Goal: Task Accomplishment & Management: Complete application form

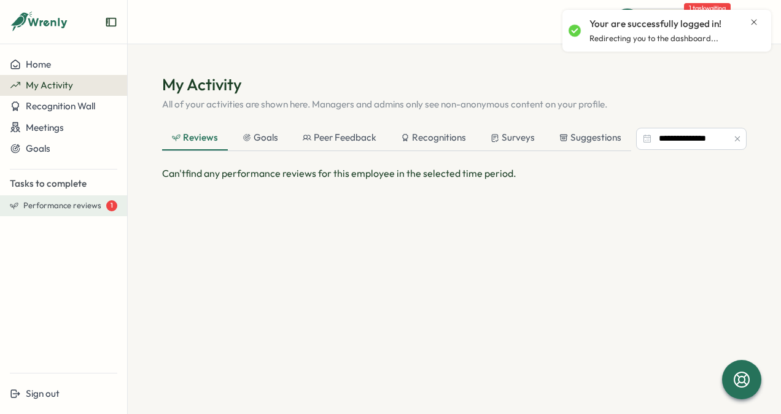
click at [95, 203] on span "Performance reviews" at bounding box center [62, 205] width 78 height 11
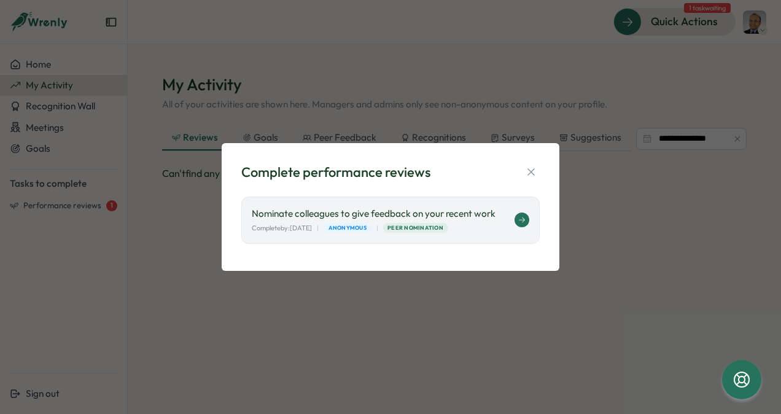
click at [516, 222] on button at bounding box center [522, 219] width 15 height 15
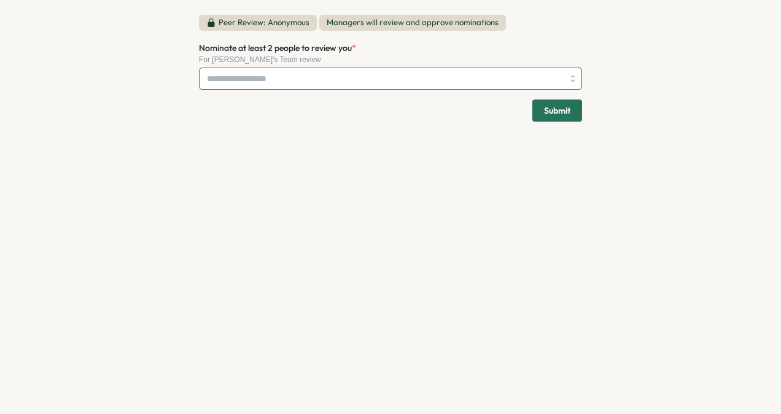
click at [567, 85] on div at bounding box center [390, 79] width 383 height 22
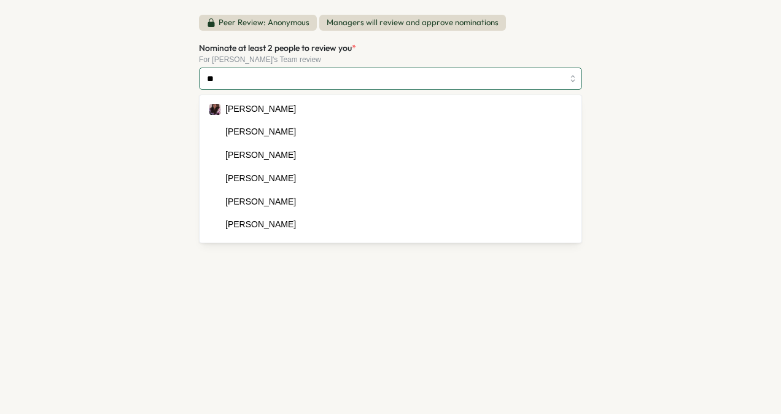
type input "*"
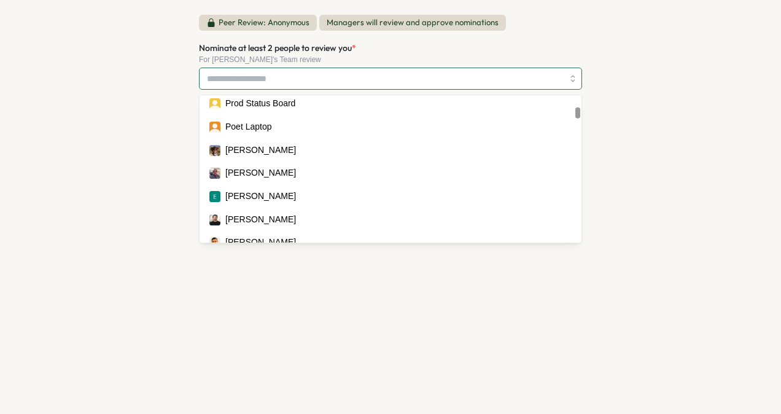
scroll to position [573, 0]
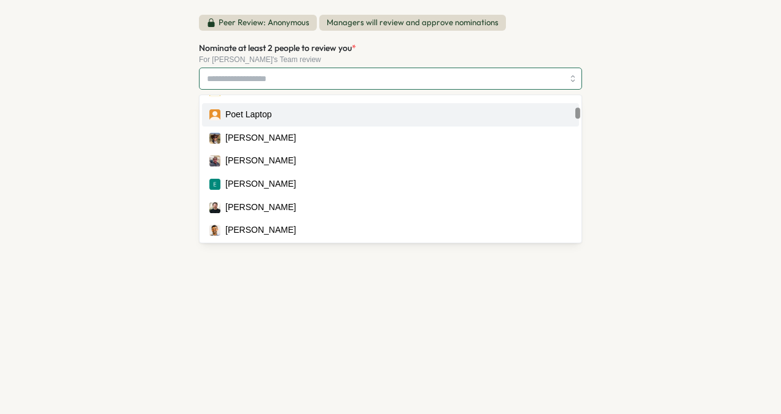
click at [467, 79] on input "Nominate at least 2 people to review you *" at bounding box center [385, 78] width 356 height 21
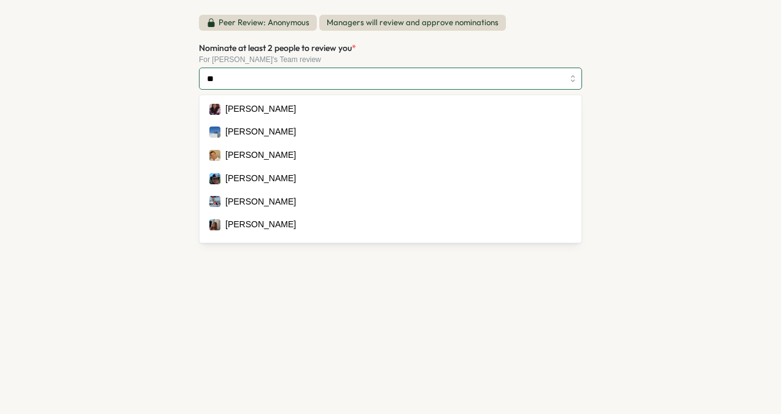
type input "*"
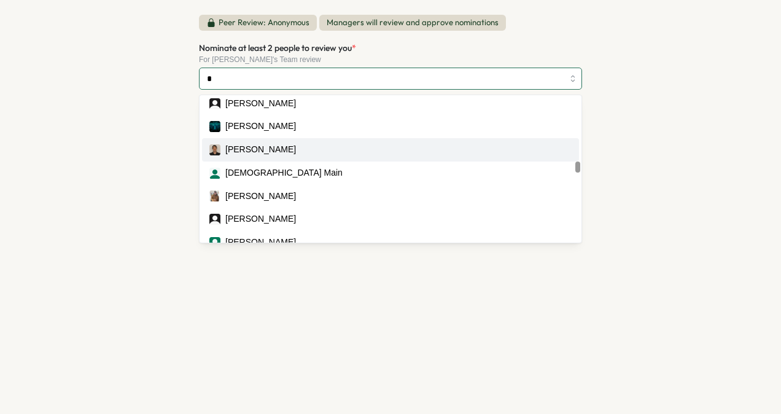
scroll to position [3338, 0]
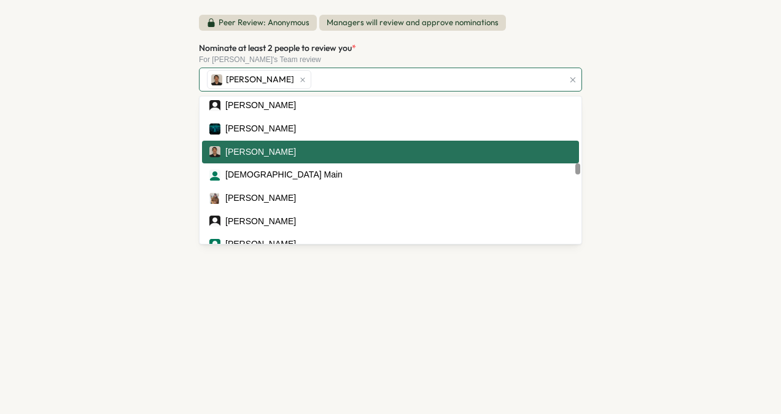
click at [463, 152] on div "Emmett" at bounding box center [390, 153] width 362 height 14
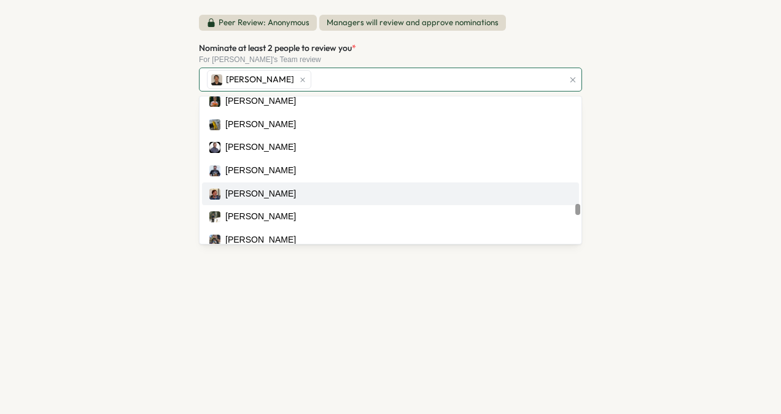
click at [472, 190] on div "Ian Reed" at bounding box center [390, 194] width 362 height 14
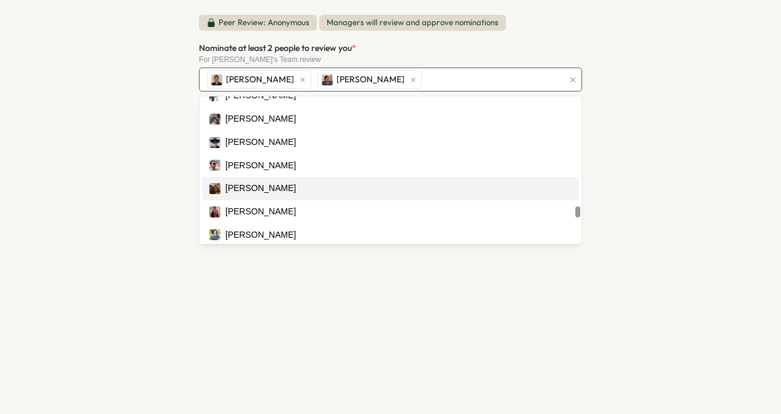
scroll to position [5547, 0]
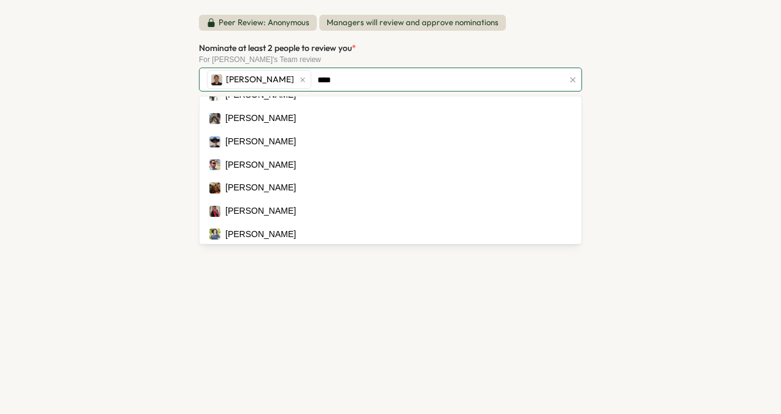
type input "*****"
click at [567, 77] on button "button" at bounding box center [573, 80] width 14 height 14
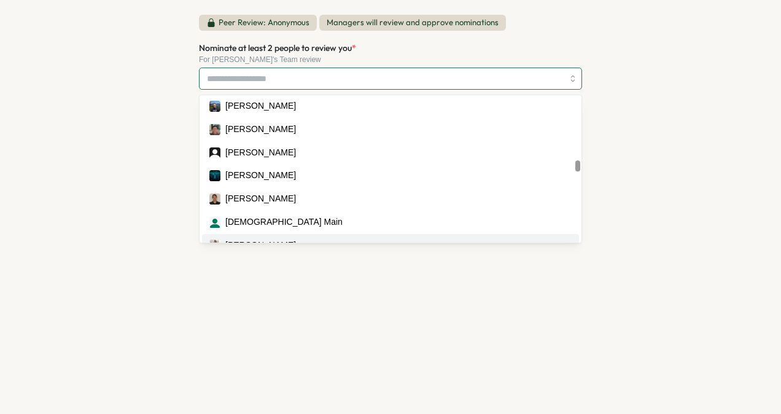
scroll to position [3287, 0]
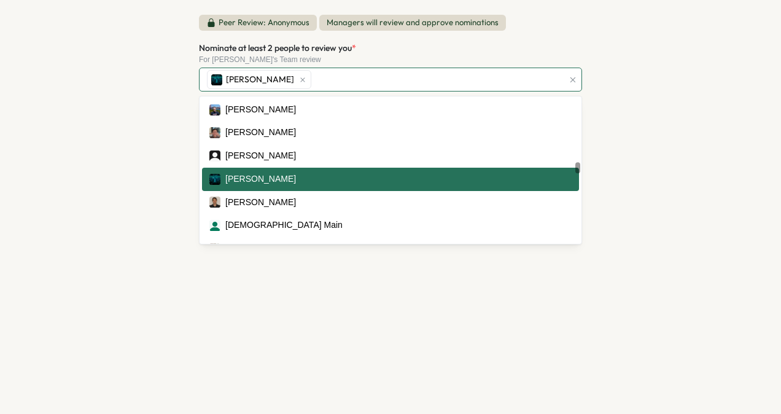
click at [354, 181] on div "Ruben Rodriguez" at bounding box center [390, 180] width 362 height 14
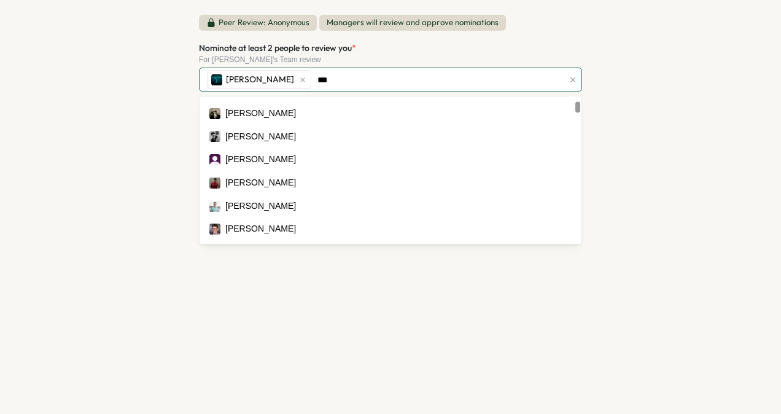
scroll to position [182, 0]
type input "*"
